Goal: Information Seeking & Learning: Learn about a topic

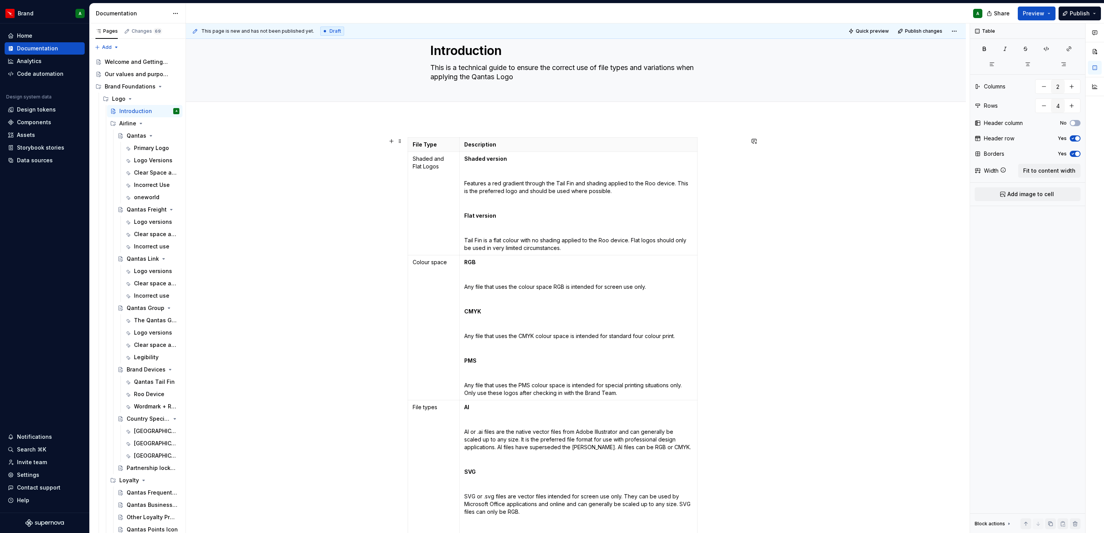
click at [800, 366] on div "File Type Description Shaded and Flat Logos Shaded version Features a red gradi…" at bounding box center [576, 470] width 780 height 702
click at [885, 260] on div "File Type Description Shaded and Flat Logos Shaded version Features a red gradi…" at bounding box center [576, 470] width 780 height 702
click at [754, 358] on div "File Type Description Shaded and Flat Logos Shaded version Features a red gradi…" at bounding box center [576, 470] width 780 height 702
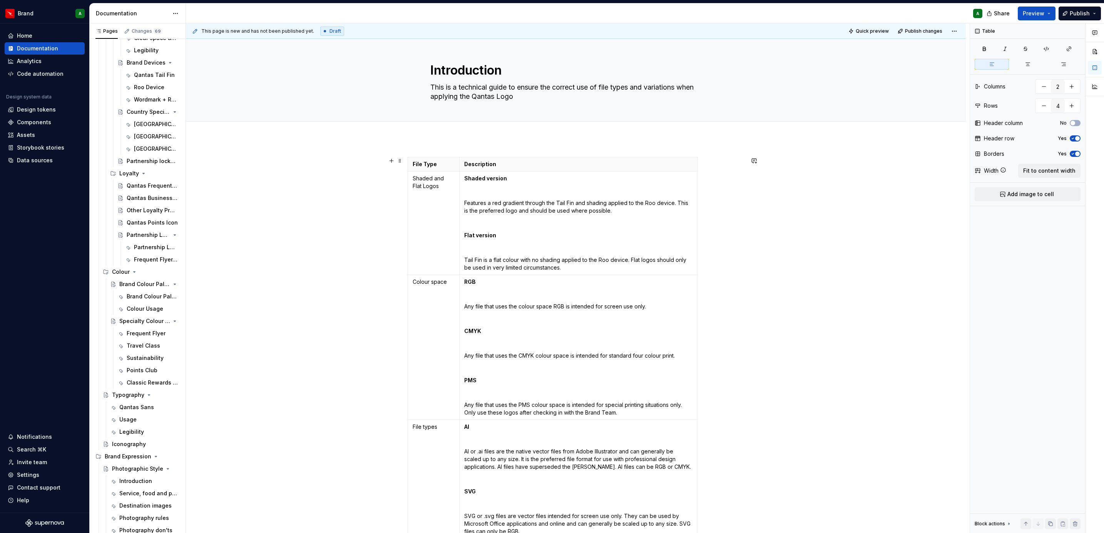
scroll to position [0, 0]
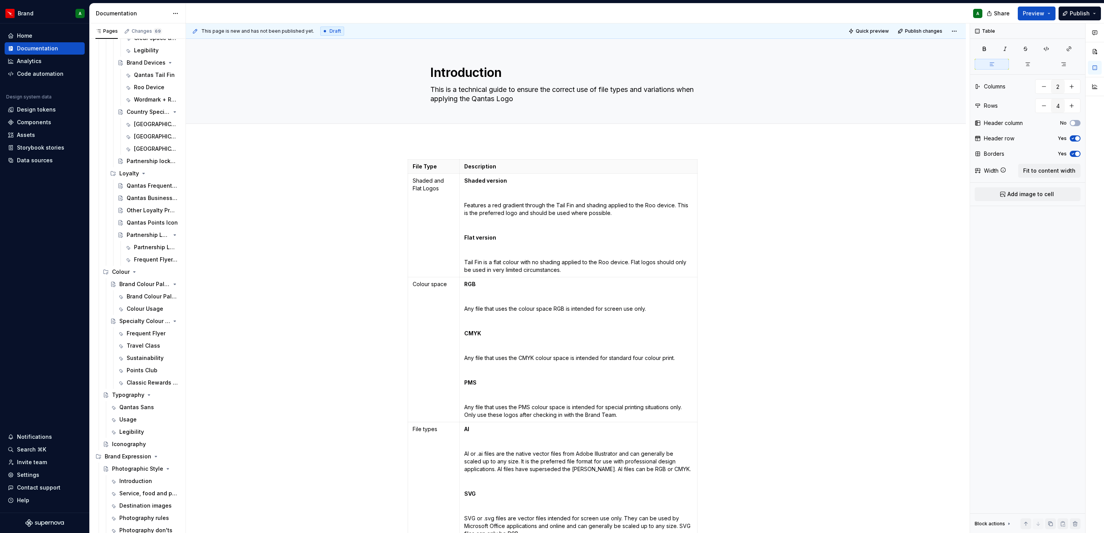
type textarea "*"
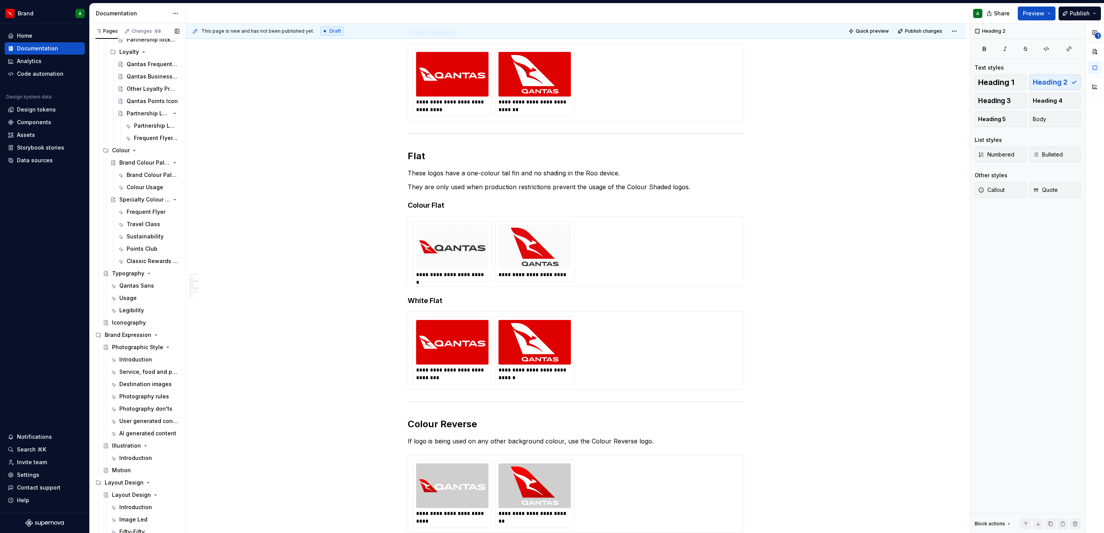
scroll to position [365, 0]
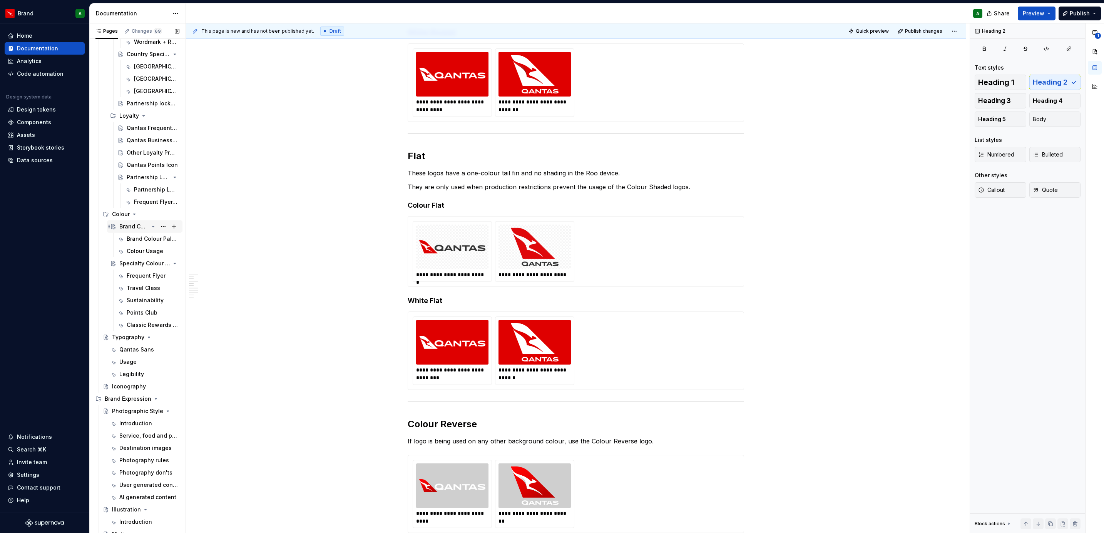
click at [141, 221] on div "Brand Colour Palette" at bounding box center [149, 226] width 60 height 11
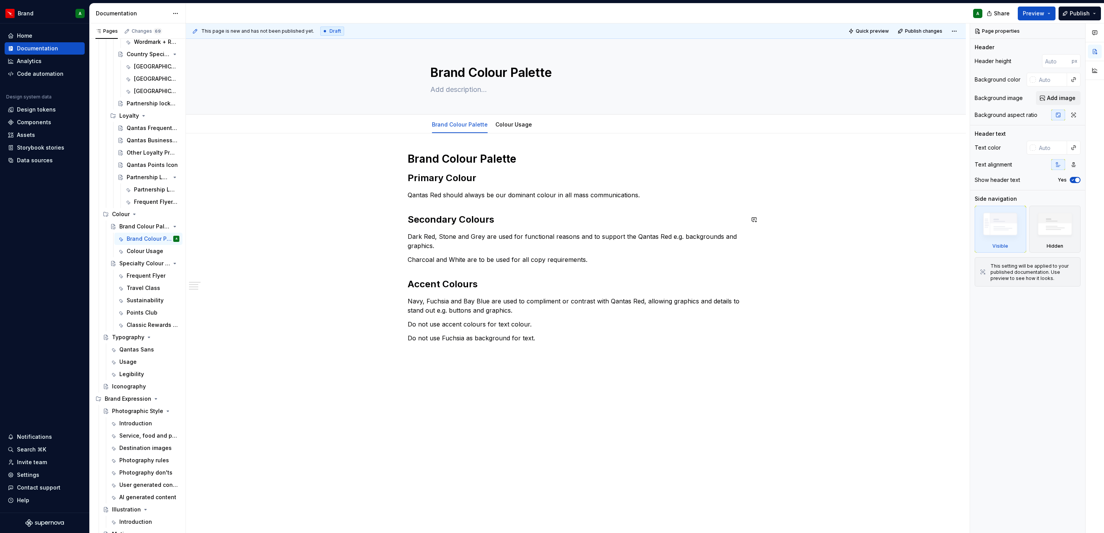
click at [439, 208] on div "Brand Colour Palette Primary Colour Qantas Red should always be our dominant co…" at bounding box center [576, 254] width 336 height 205
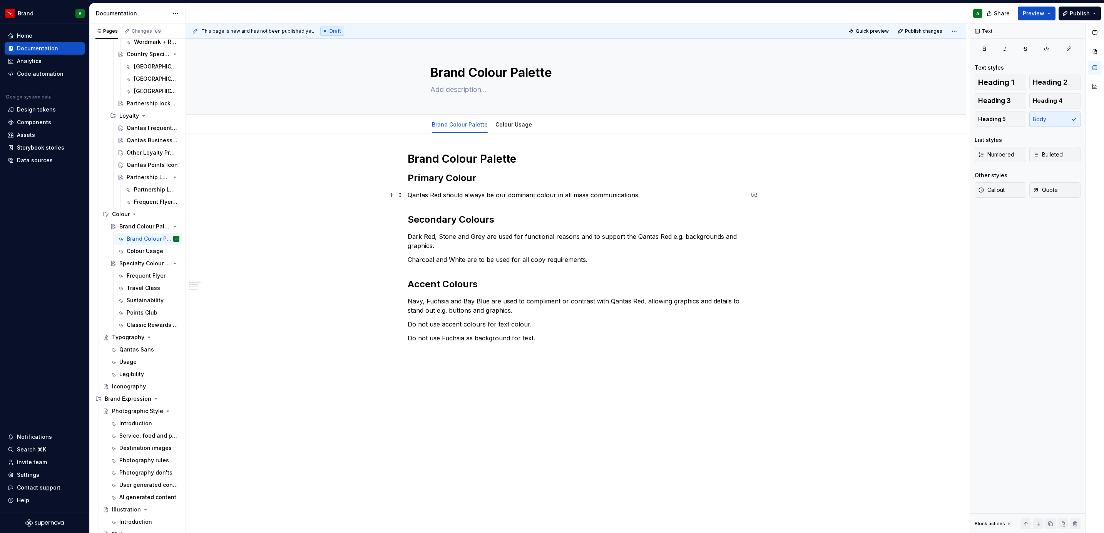
click at [655, 200] on p "Qantas Red should always be our dominant colour in all mass communications." at bounding box center [576, 195] width 336 height 9
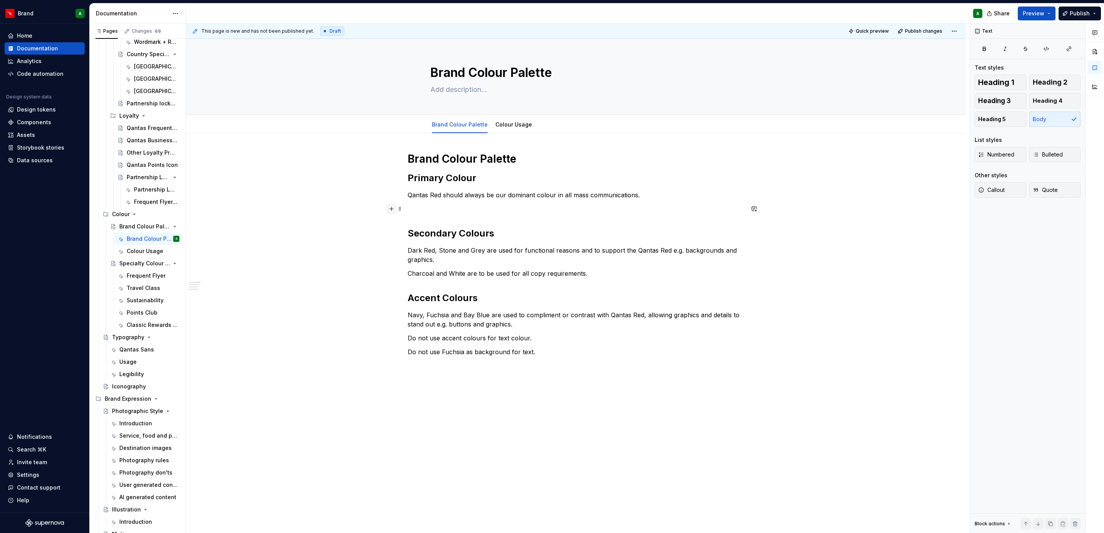
click at [390, 208] on button "button" at bounding box center [391, 209] width 11 height 11
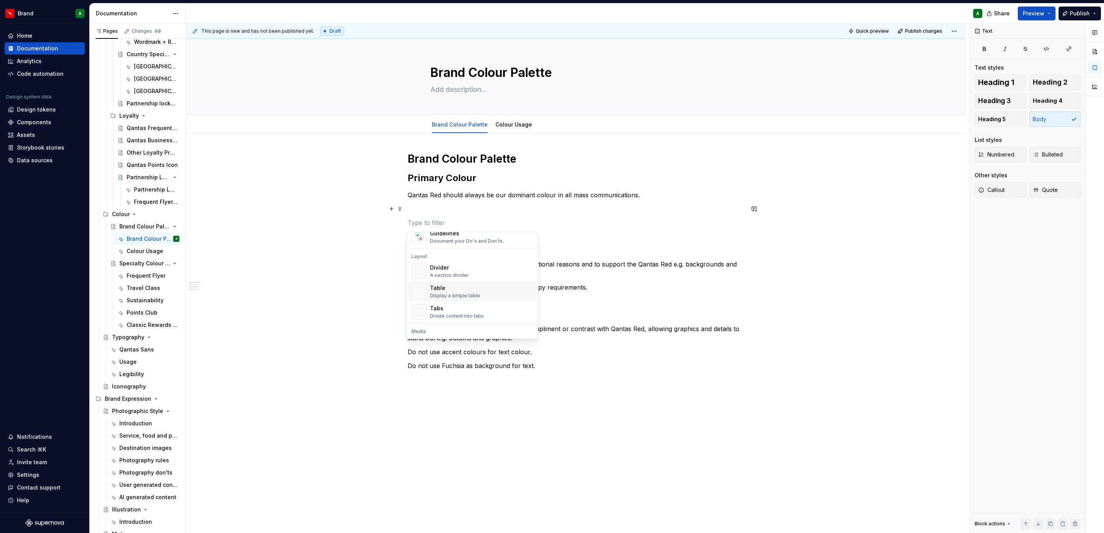
scroll to position [236, 0]
click at [472, 275] on div "Divider A section divider" at bounding box center [481, 270] width 103 height 15
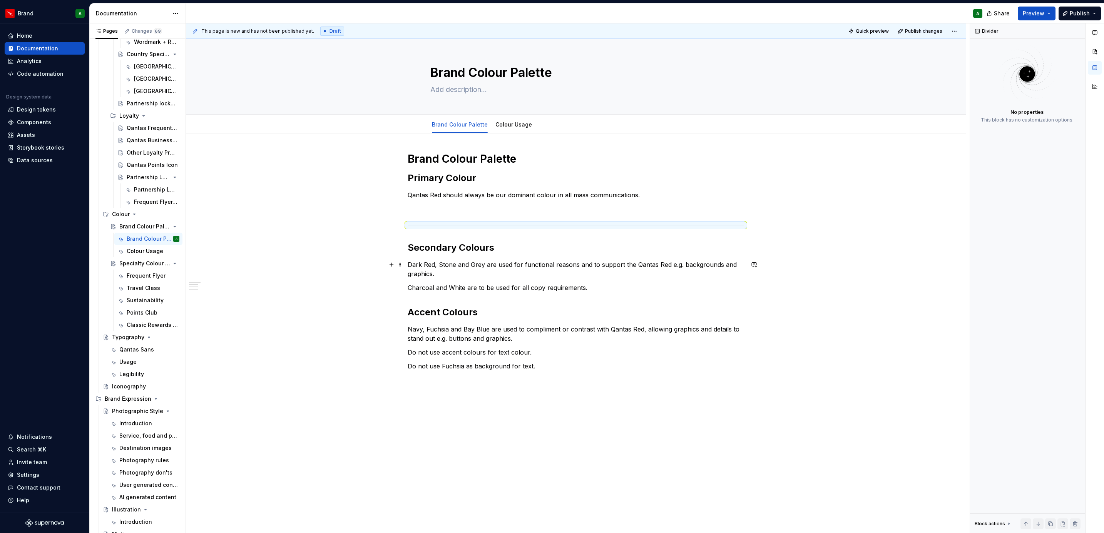
click at [595, 281] on div "Brand Colour Palette Primary Colour Qantas Red should always be our dominant co…" at bounding box center [576, 268] width 336 height 233
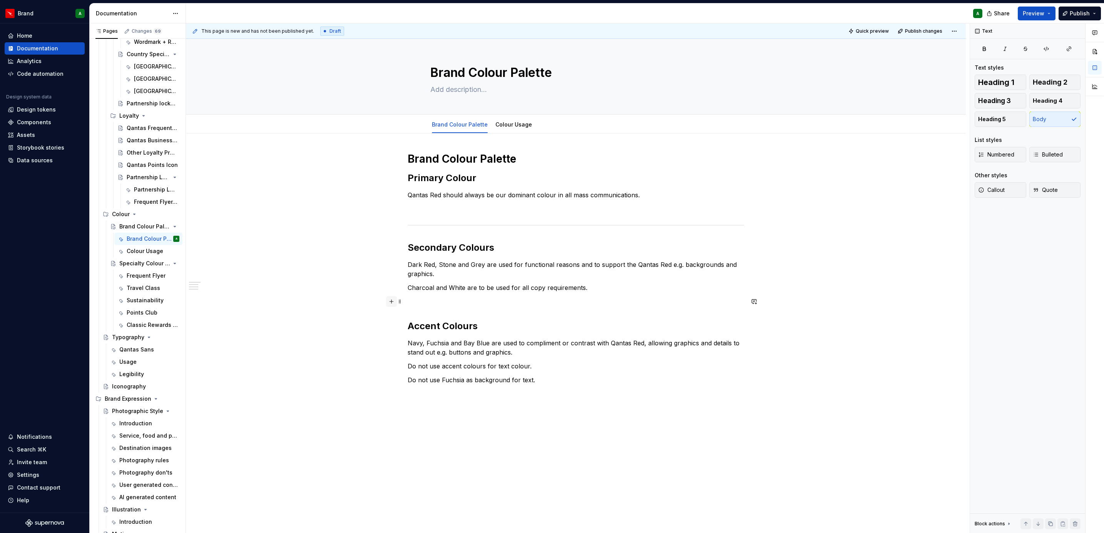
click at [386, 301] on button "button" at bounding box center [391, 301] width 11 height 11
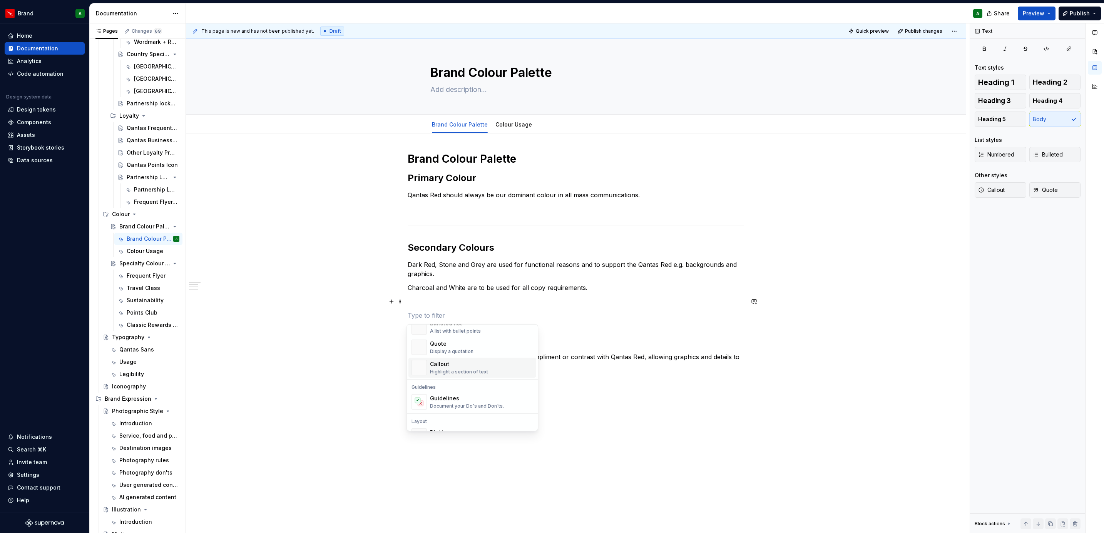
scroll to position [208, 0]
click at [467, 392] on div "Divider" at bounding box center [449, 388] width 39 height 8
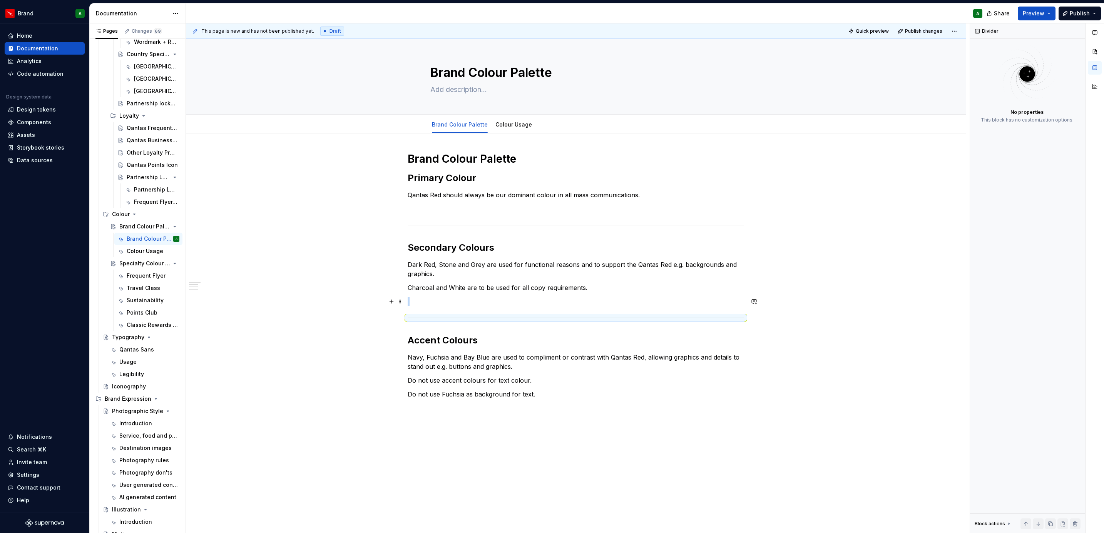
click at [443, 301] on p at bounding box center [576, 301] width 336 height 9
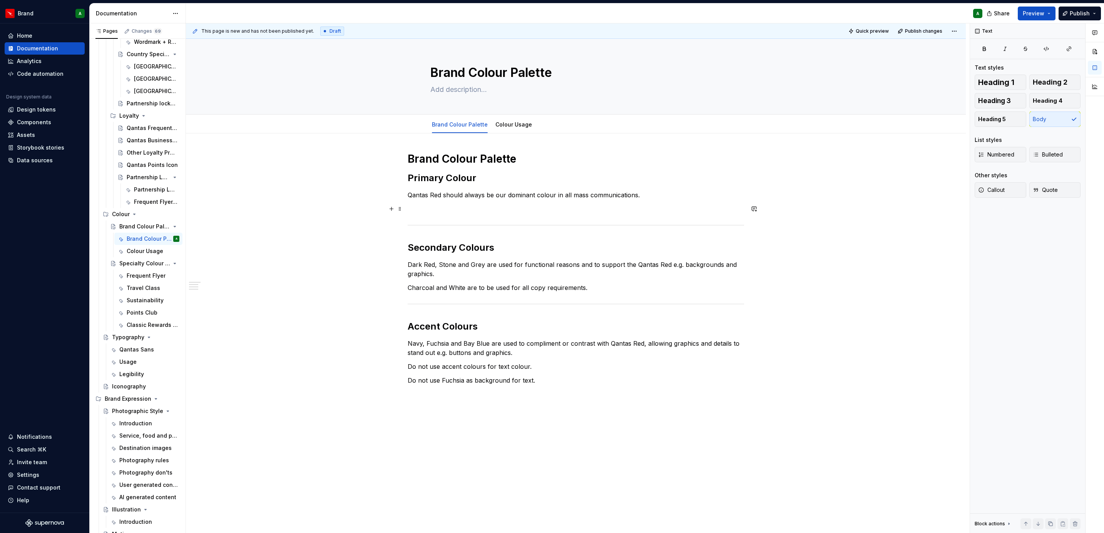
click at [440, 209] on p at bounding box center [576, 208] width 336 height 9
click at [633, 292] on p "Charcoal and White are to be used for all copy requirements." at bounding box center [576, 287] width 336 height 9
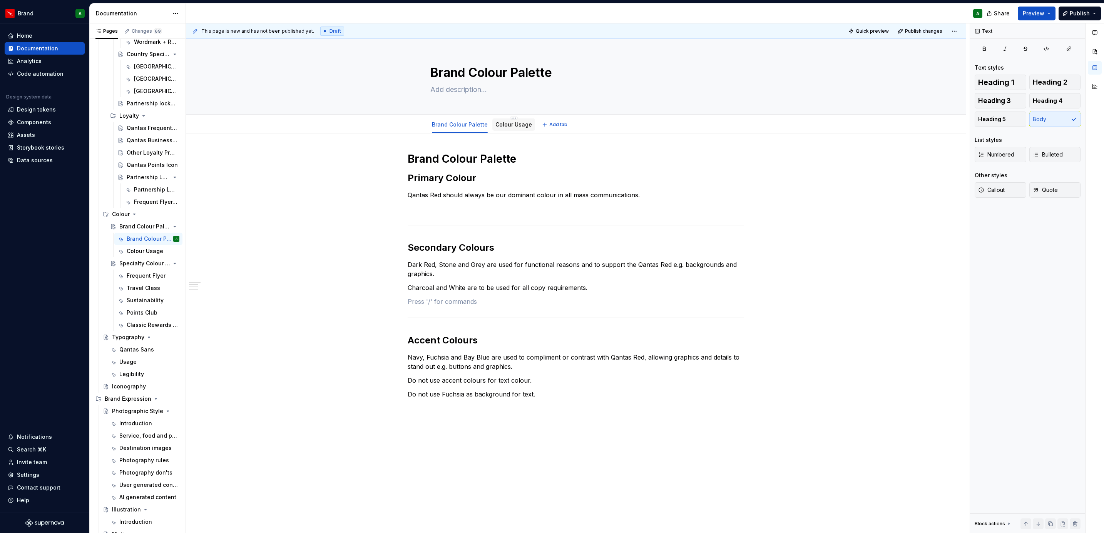
click at [518, 127] on link "Colour Usage" at bounding box center [513, 124] width 37 height 7
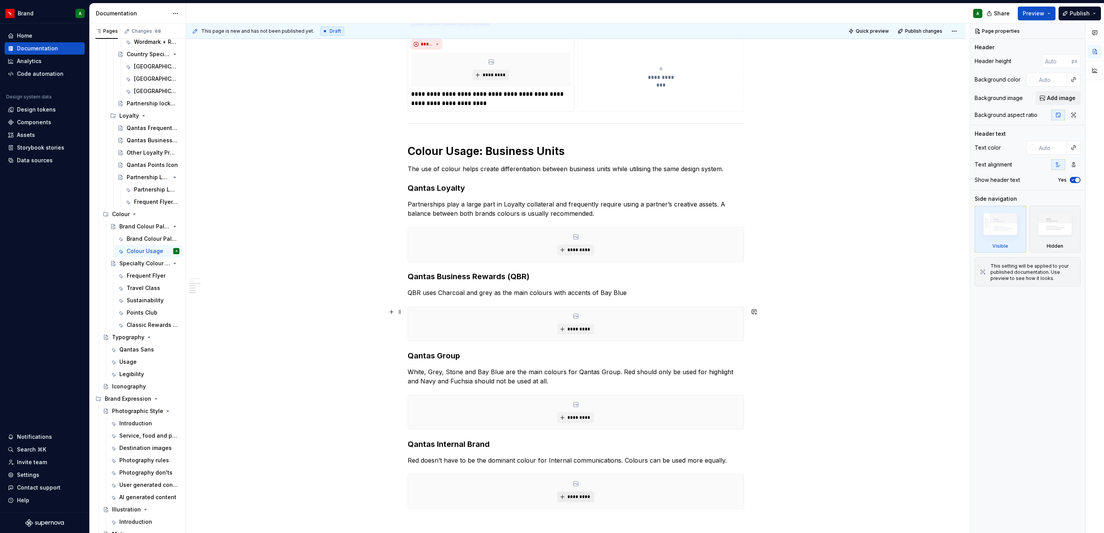
scroll to position [410, 0]
click at [130, 266] on div "Specialty Colour Palettes" at bounding box center [133, 264] width 29 height 8
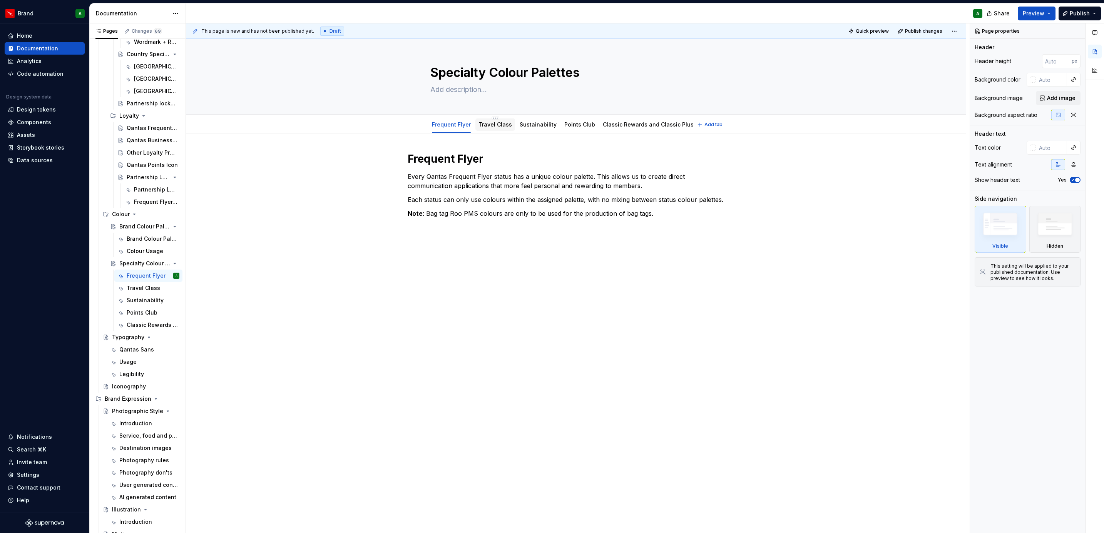
click at [507, 127] on link "Travel Class" at bounding box center [494, 124] width 33 height 7
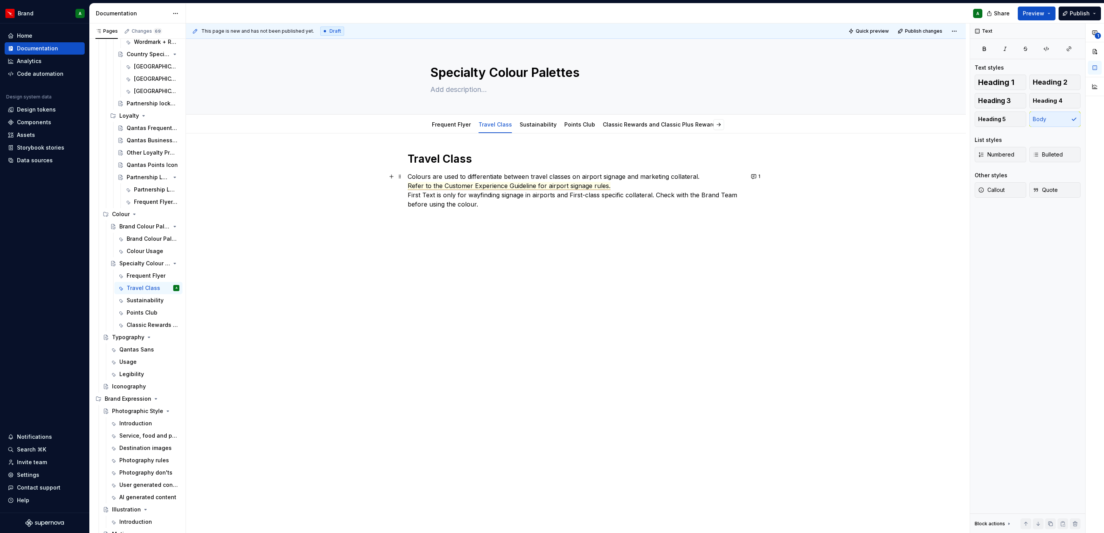
click at [575, 186] on span "Refer to the Customer Experience Guideline for airport signage rules." at bounding box center [509, 186] width 203 height 8
click at [554, 202] on p "Colours are used to differentiate between travel classes on airport signage and…" at bounding box center [576, 190] width 336 height 37
click at [541, 130] on div "Sustainability" at bounding box center [538, 125] width 43 height 12
click at [544, 126] on link "Sustainability" at bounding box center [538, 124] width 37 height 7
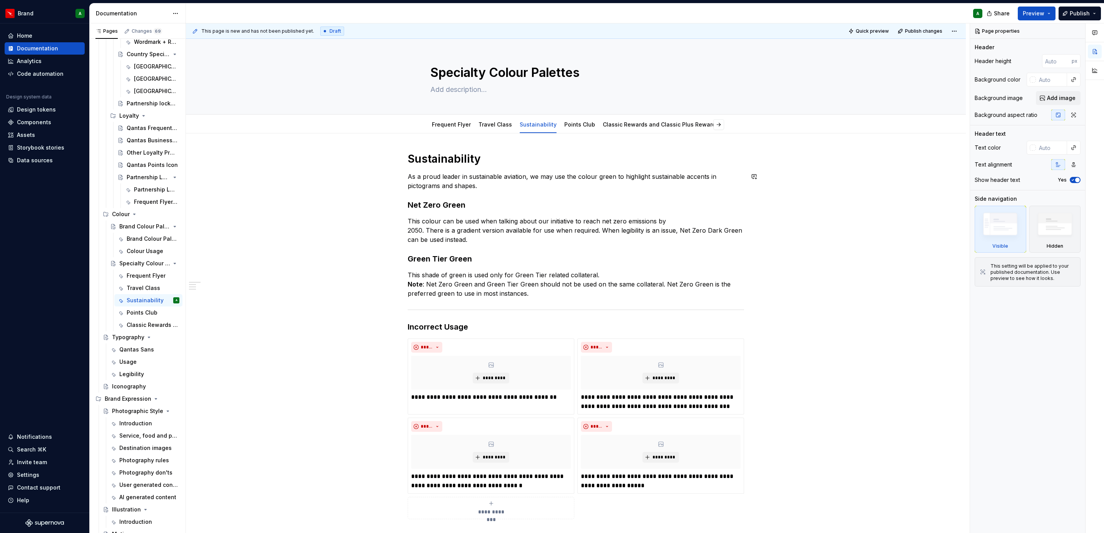
click at [513, 192] on div "**********" at bounding box center [576, 336] width 336 height 368
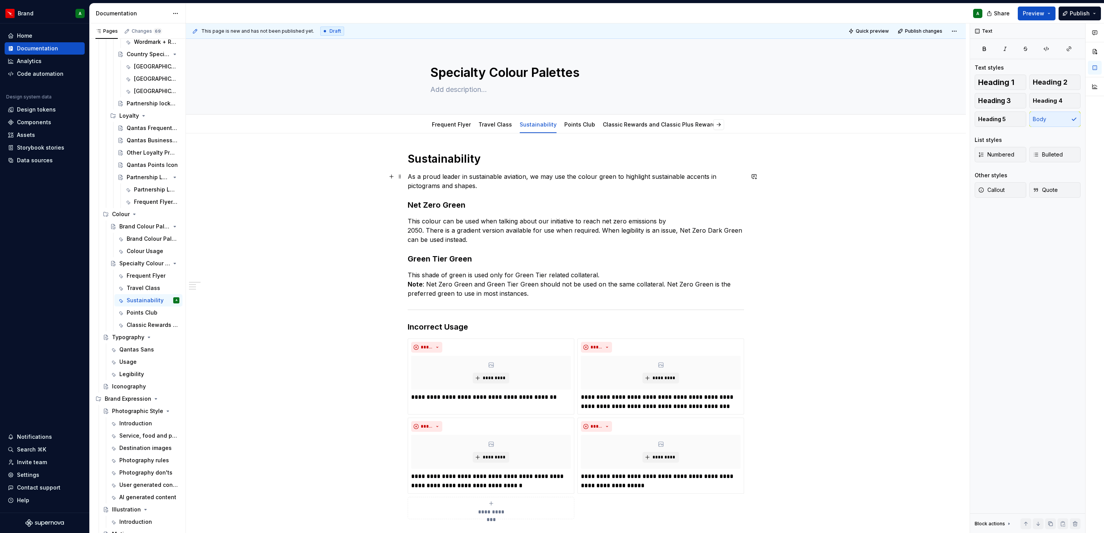
click at [488, 185] on p "As a proud leader in sustainable aviation, we may use the colour green to highl…" at bounding box center [576, 181] width 336 height 18
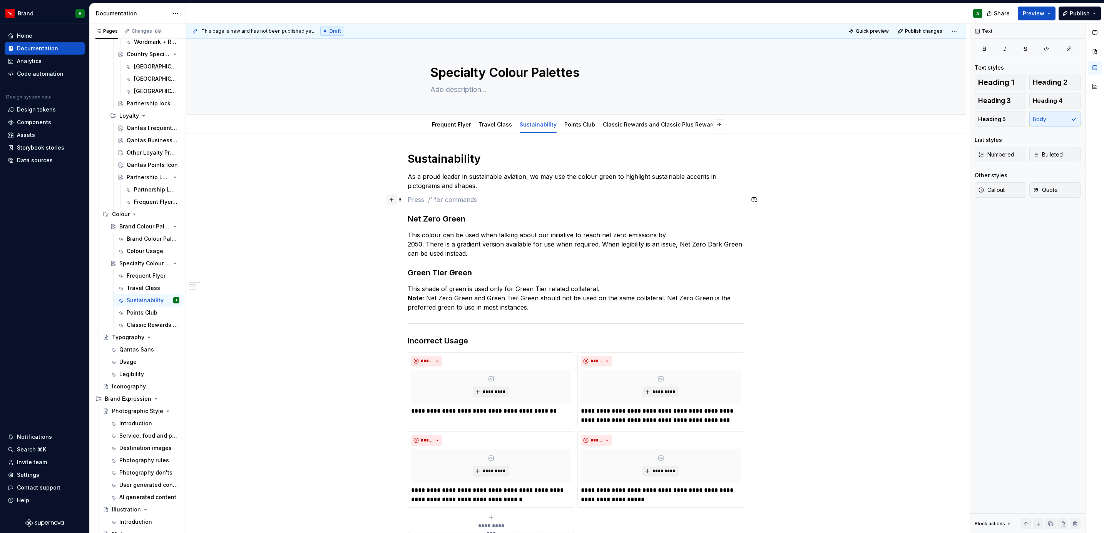
click at [393, 202] on button "button" at bounding box center [391, 199] width 11 height 11
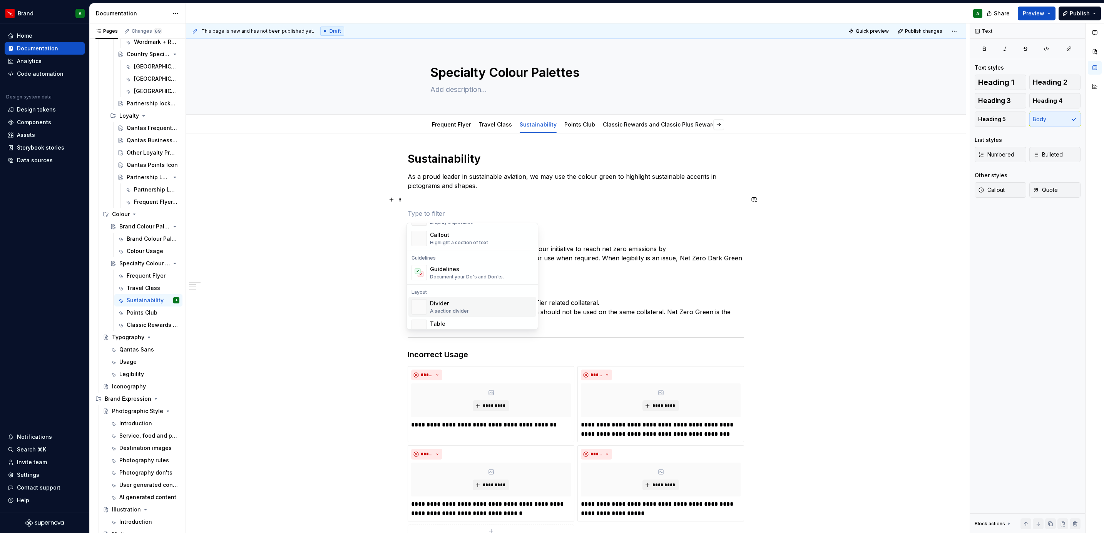
scroll to position [231, 0]
click at [439, 261] on div "Divider" at bounding box center [449, 263] width 39 height 8
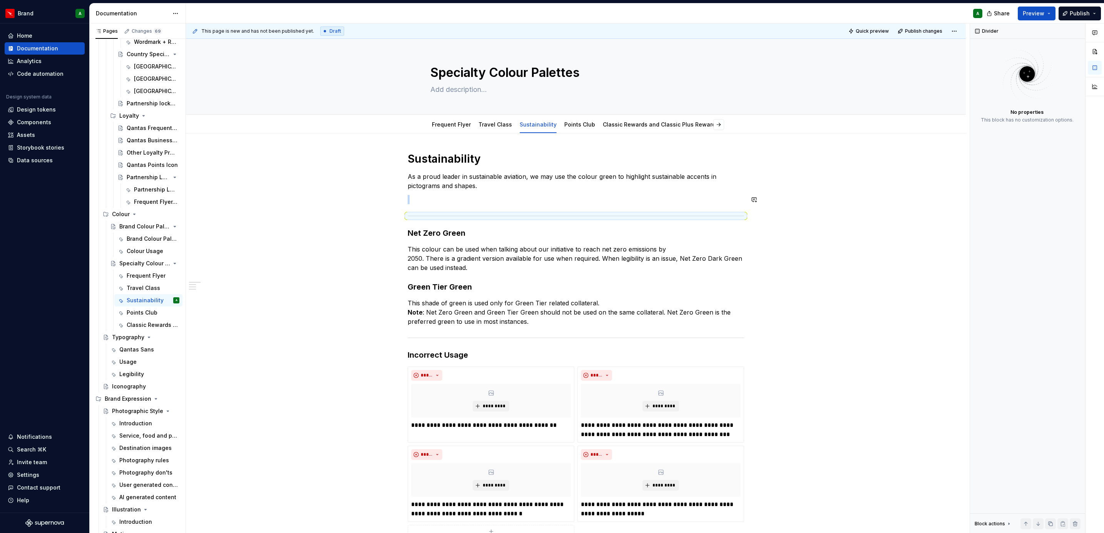
click at [424, 204] on p at bounding box center [576, 199] width 336 height 9
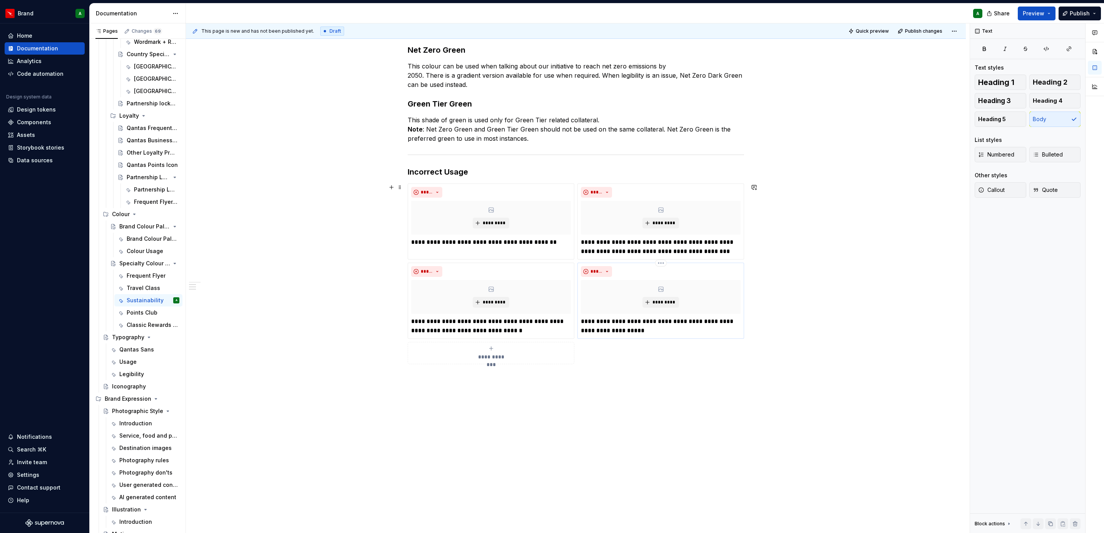
scroll to position [0, 0]
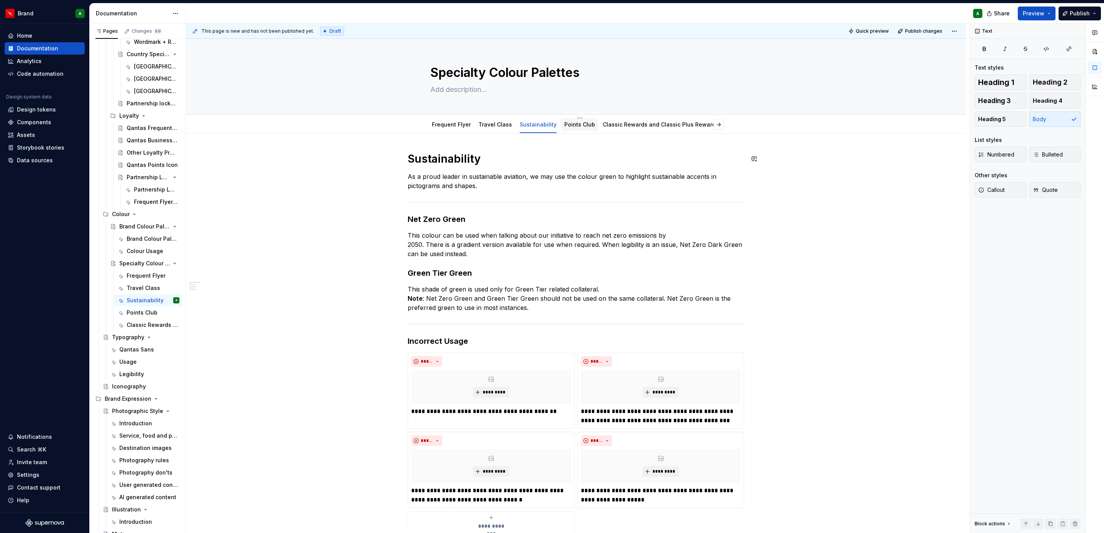
click at [575, 132] on div at bounding box center [579, 132] width 37 height 1
click at [573, 127] on link "Points Club" at bounding box center [579, 124] width 31 height 7
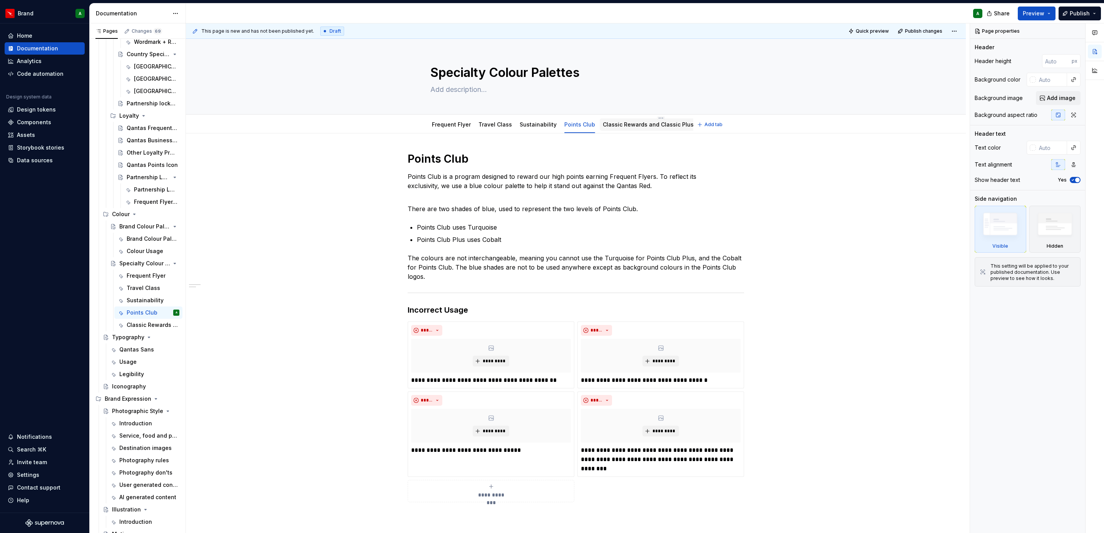
drag, startPoint x: 629, startPoint y: 132, endPoint x: 632, endPoint y: 126, distance: 6.2
click at [630, 132] on div at bounding box center [661, 132] width 122 height 1
click at [632, 126] on link "Classic Rewards and Classic Plus Rewards" at bounding box center [661, 124] width 116 height 7
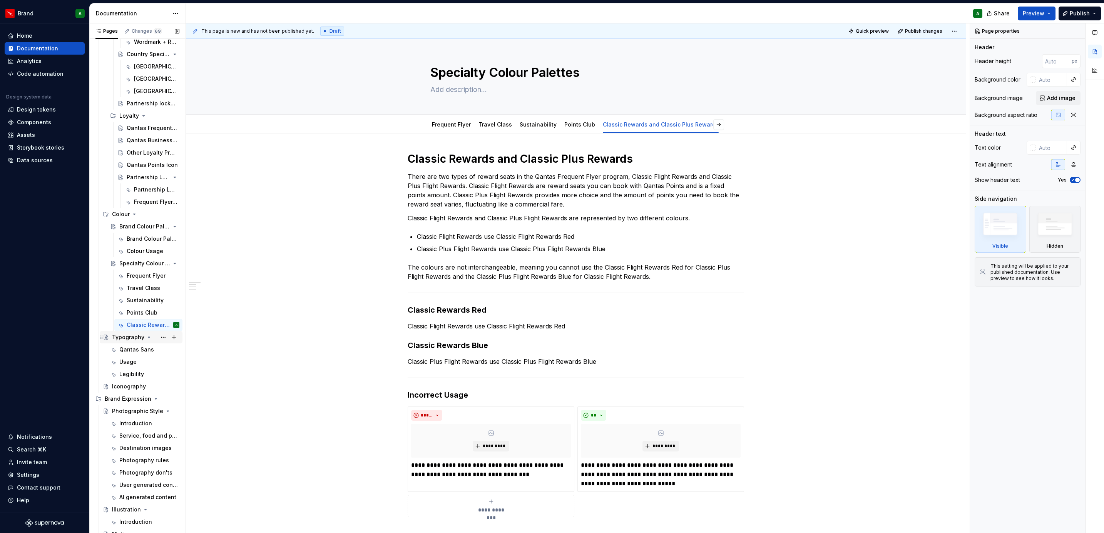
click at [124, 339] on div "Typography" at bounding box center [128, 338] width 32 height 8
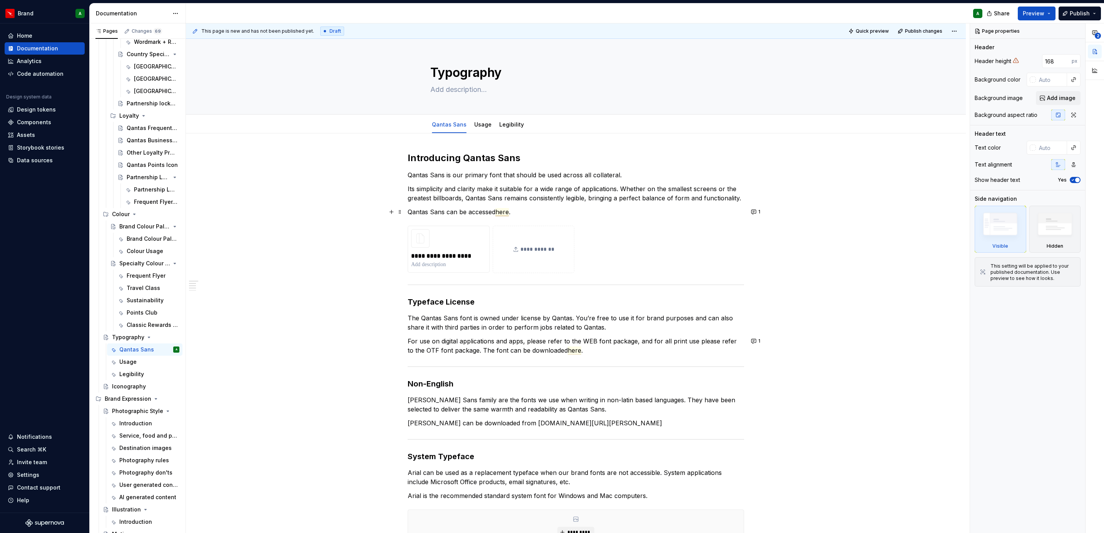
click at [500, 214] on span "here" at bounding box center [501, 212] width 13 height 8
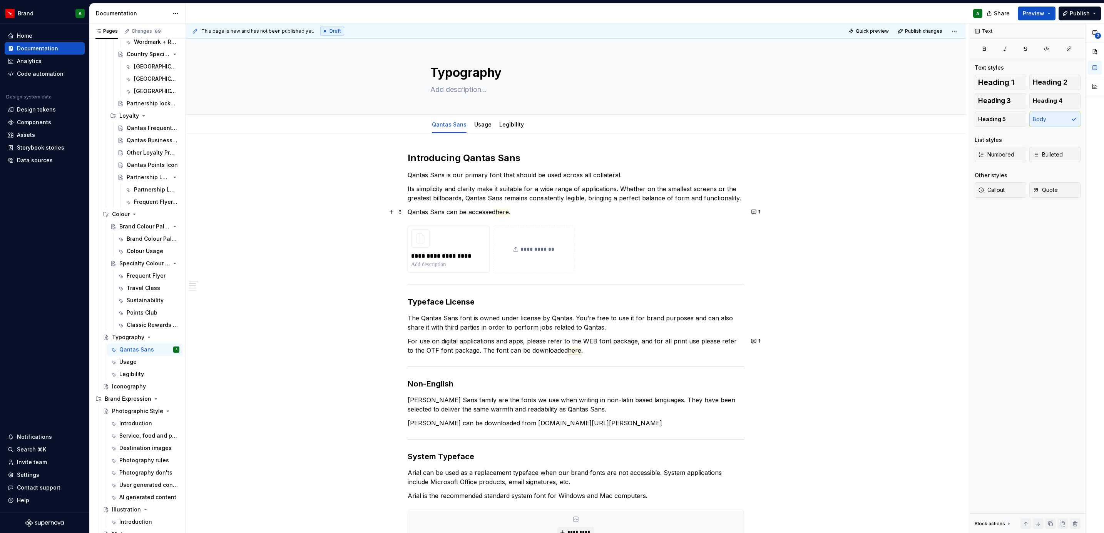
click at [534, 209] on p "Qantas Sans can be accessed here ." at bounding box center [576, 211] width 336 height 9
click at [476, 129] on div "Usage" at bounding box center [482, 124] width 17 height 9
click at [480, 126] on link "Usage" at bounding box center [482, 124] width 17 height 7
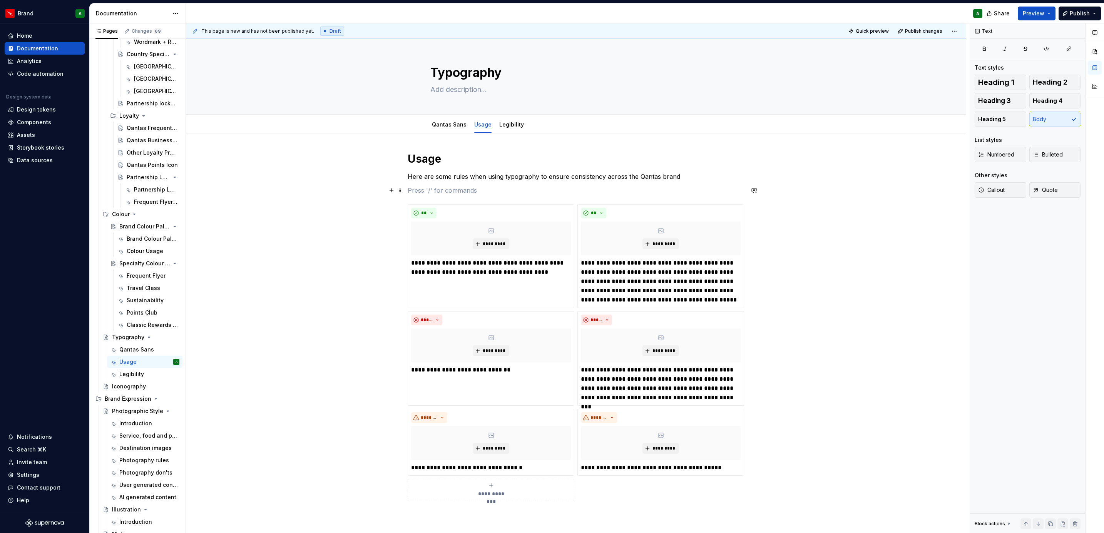
click at [576, 192] on p at bounding box center [576, 190] width 336 height 9
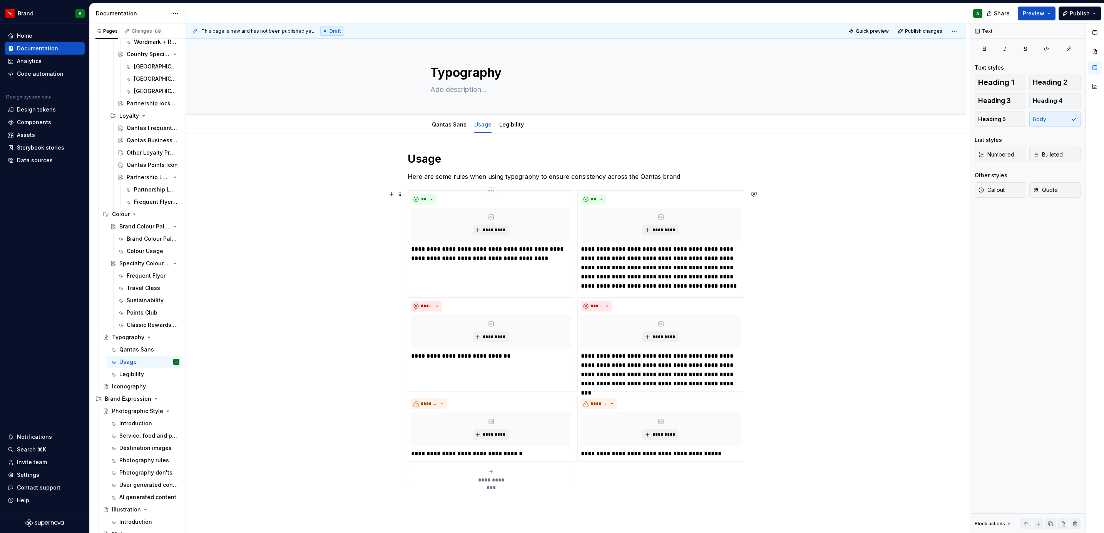
scroll to position [58, 0]
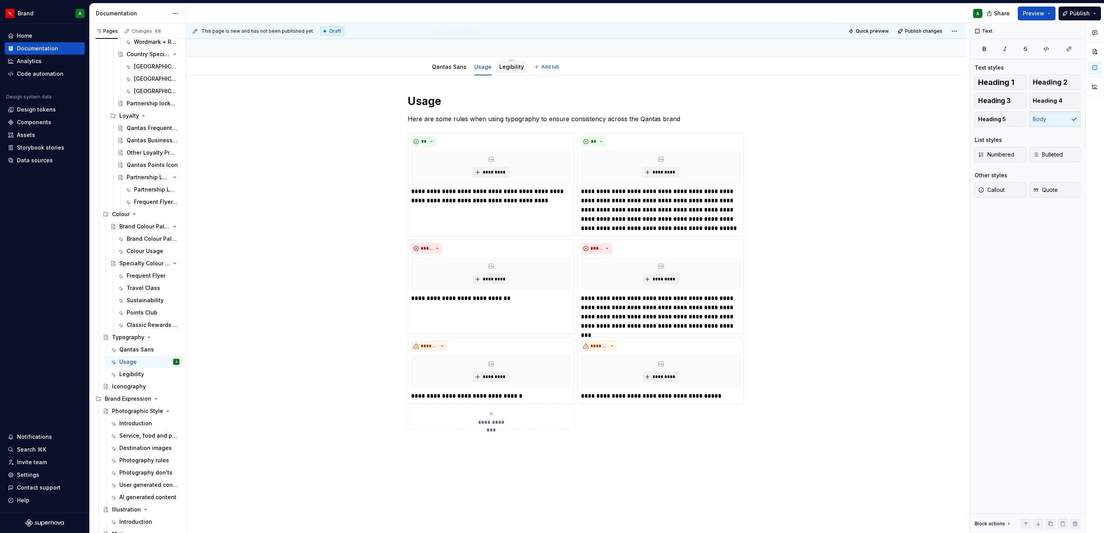
click at [507, 65] on link "Legibility" at bounding box center [511, 67] width 25 height 7
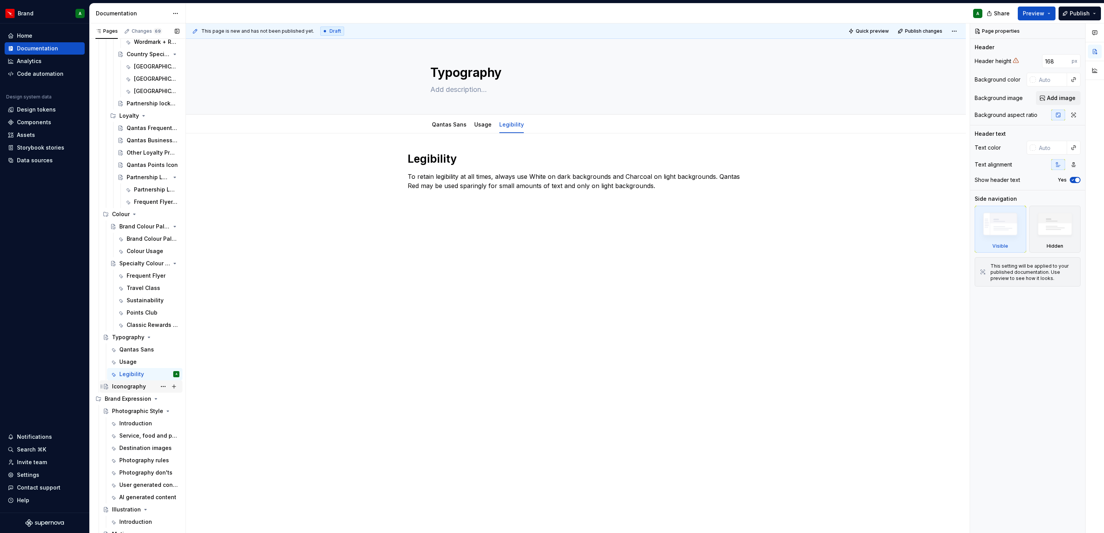
click at [119, 387] on div "Iconography" at bounding box center [129, 387] width 34 height 8
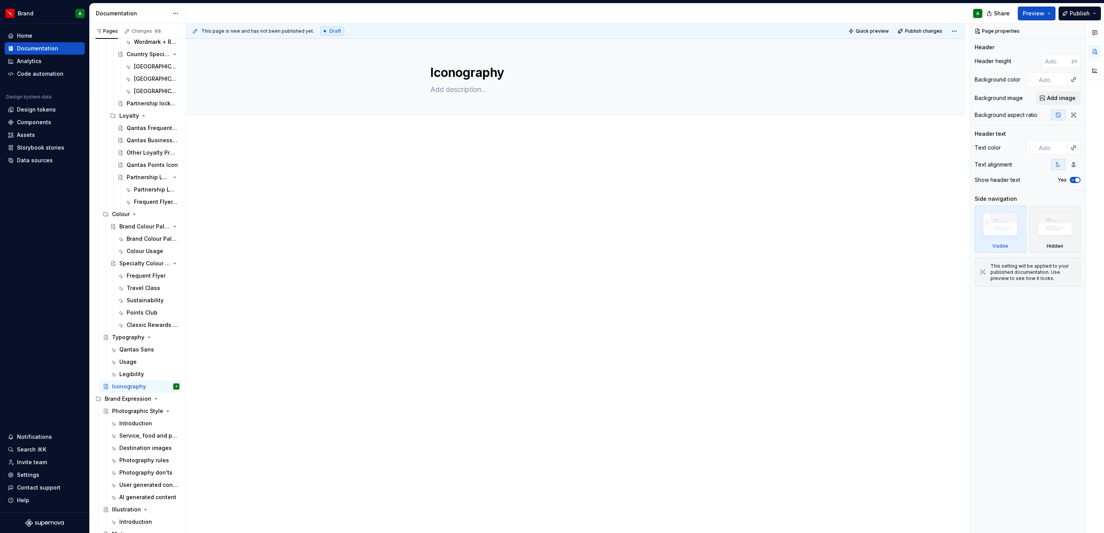
click at [674, 289] on div at bounding box center [576, 240] width 780 height 217
click at [530, 138] on div at bounding box center [576, 240] width 780 height 217
click at [117, 403] on div "Brand Expression" at bounding box center [142, 399] width 75 height 11
click at [123, 400] on div "Brand Expression" at bounding box center [127, 399] width 44 height 8
click at [132, 415] on div "Photographic Style" at bounding box center [130, 412] width 37 height 8
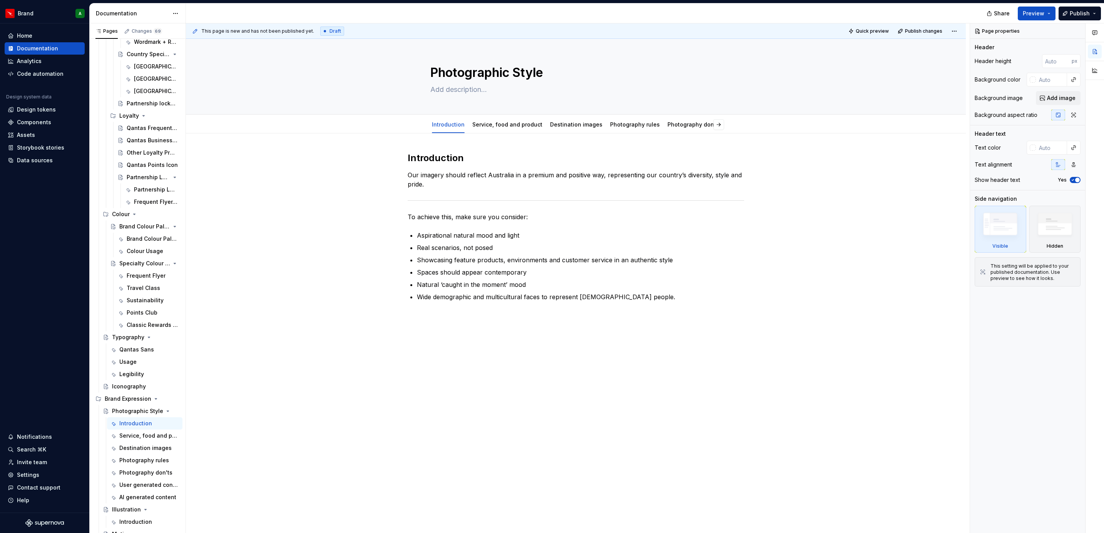
type textarea "*"
